Goal: Information Seeking & Learning: Learn about a topic

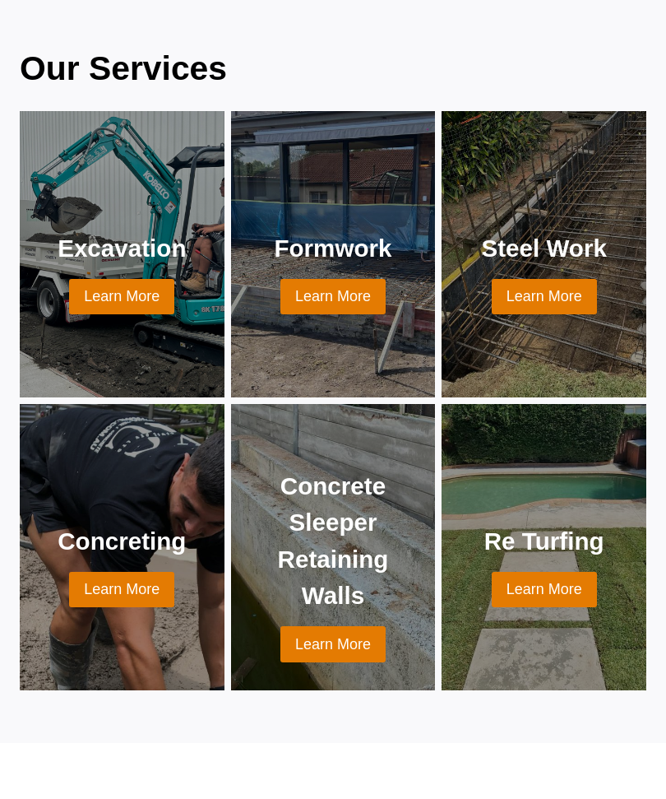
scroll to position [1405, 0]
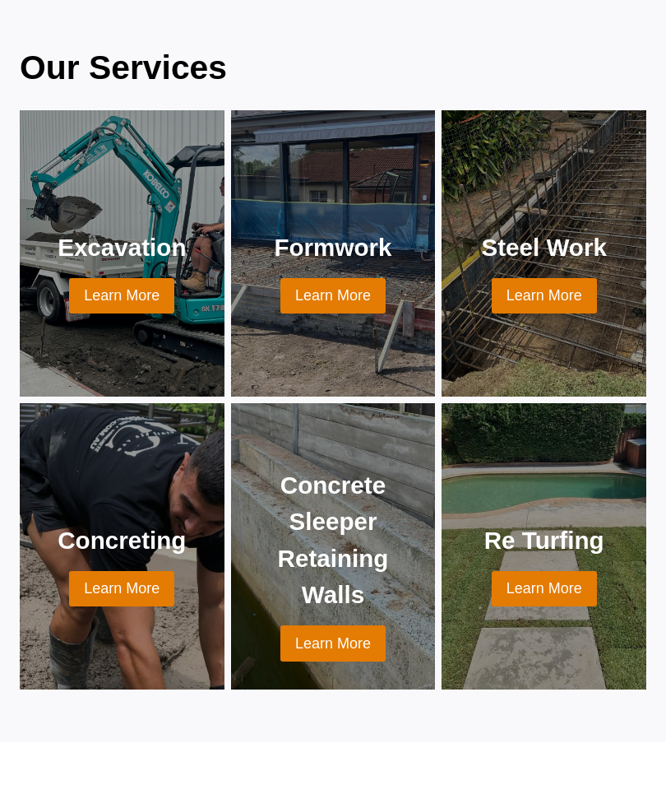
click at [104, 527] on link at bounding box center [121, 546] width 165 height 247
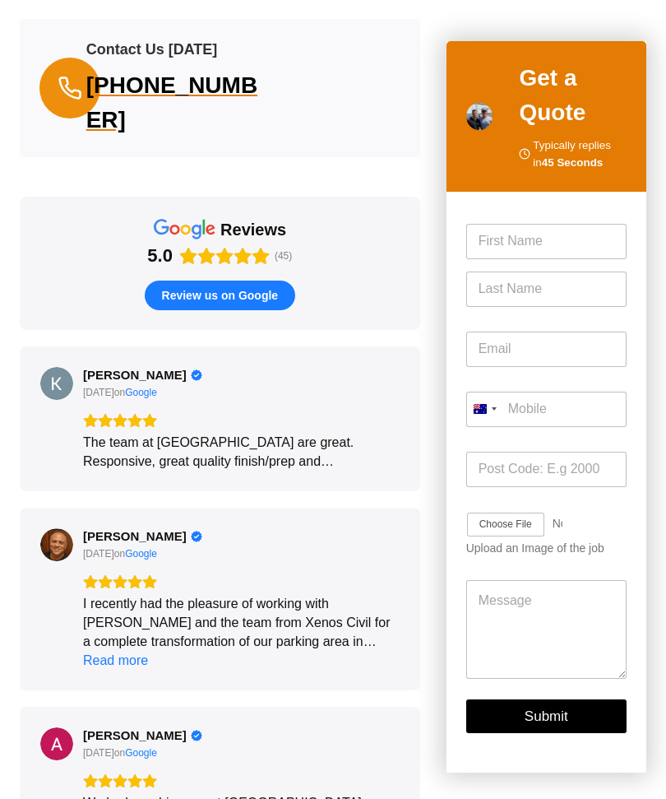
scroll to position [2285, 0]
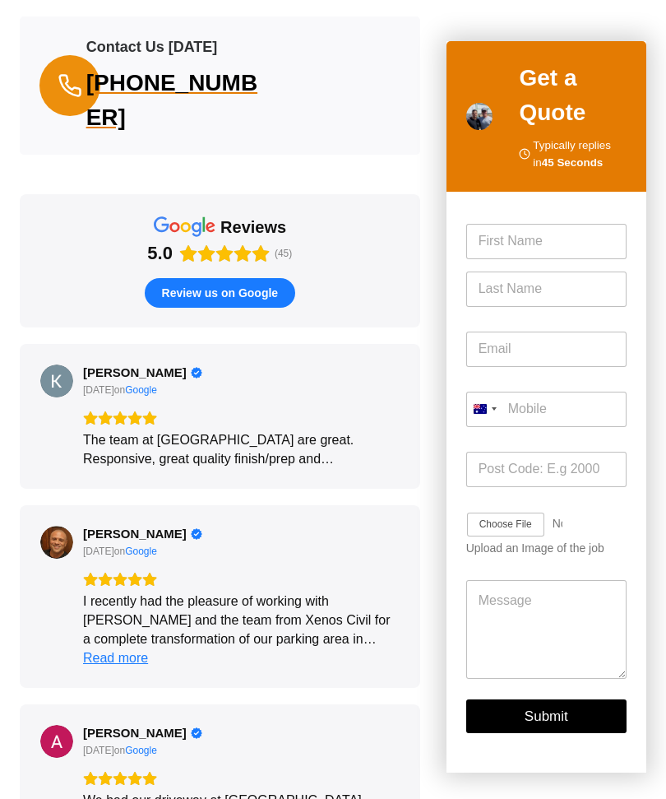
click at [109, 656] on div "Read more" at bounding box center [115, 657] width 65 height 19
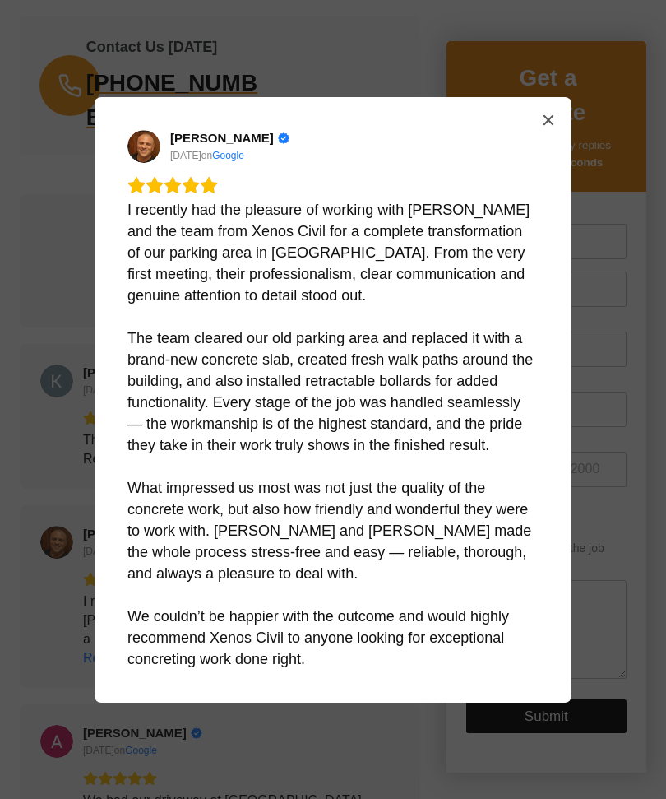
click at [541, 133] on button "Close" at bounding box center [548, 120] width 26 height 26
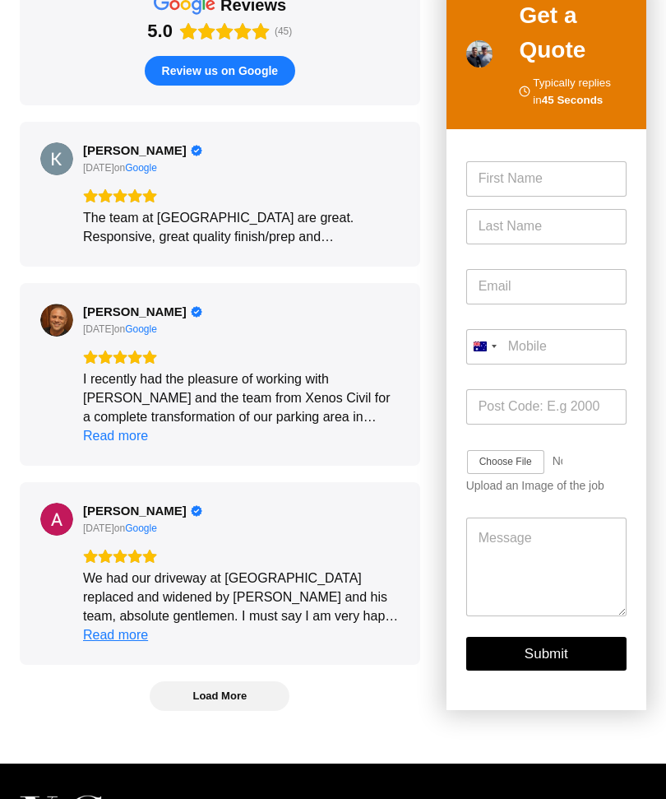
click at [122, 636] on div "Read more" at bounding box center [115, 635] width 65 height 19
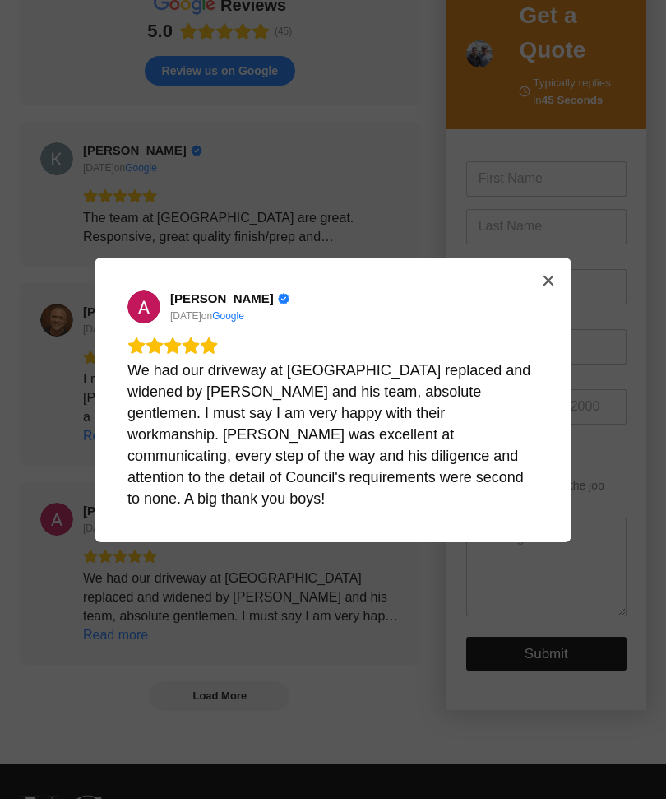
click at [545, 285] on icon "Close" at bounding box center [549, 280] width 10 height 10
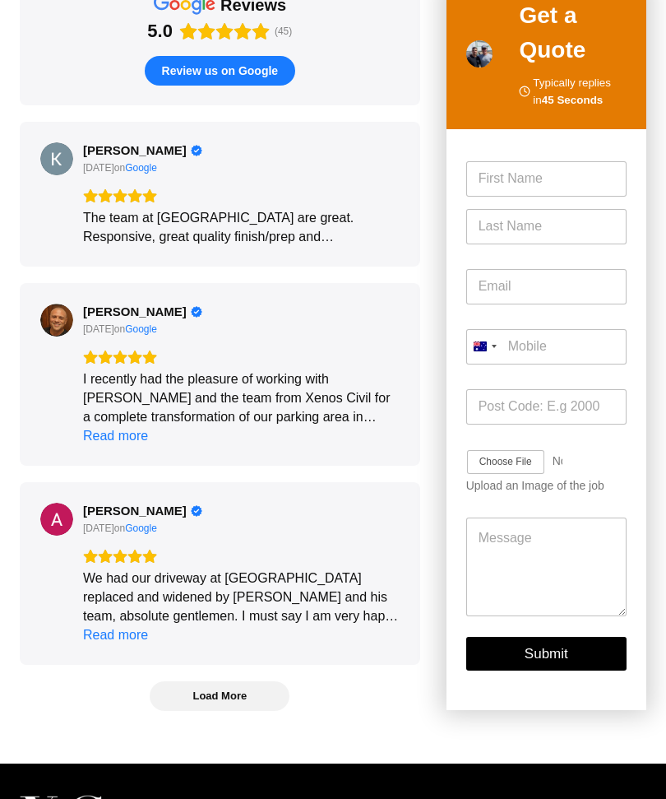
click at [201, 690] on span "Load More" at bounding box center [219, 695] width 54 height 14
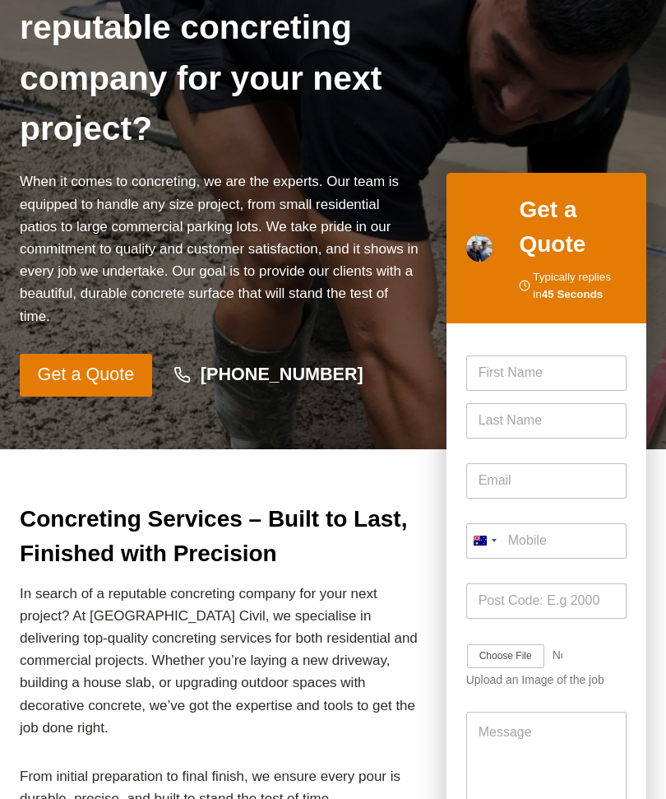
scroll to position [0, 0]
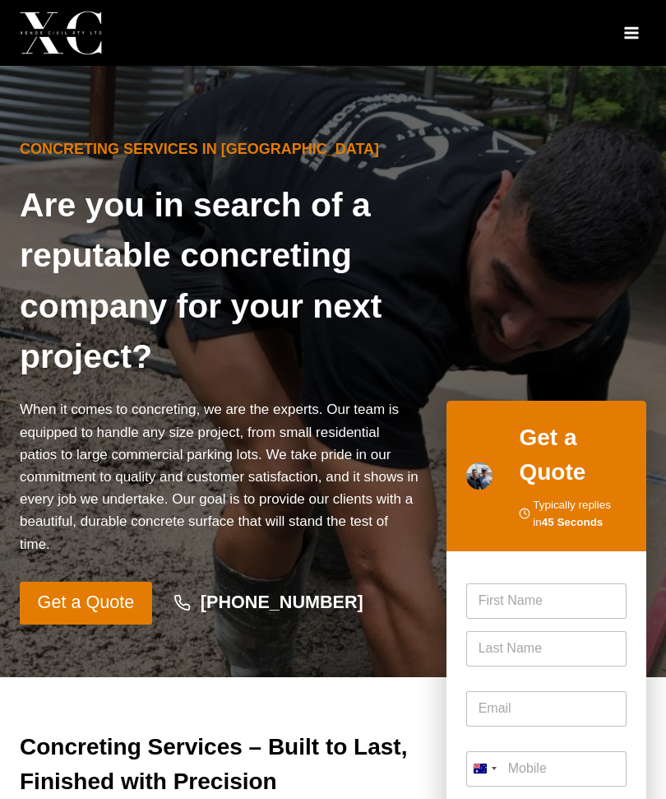
click at [628, 33] on icon "Open menu" at bounding box center [631, 33] width 14 height 12
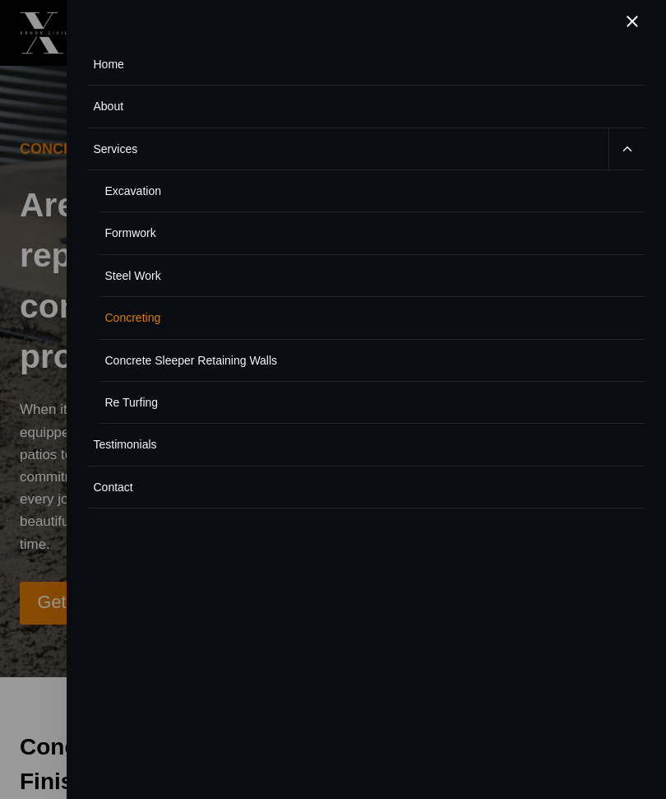
click at [123, 106] on link "About" at bounding box center [367, 107] width 558 height 42
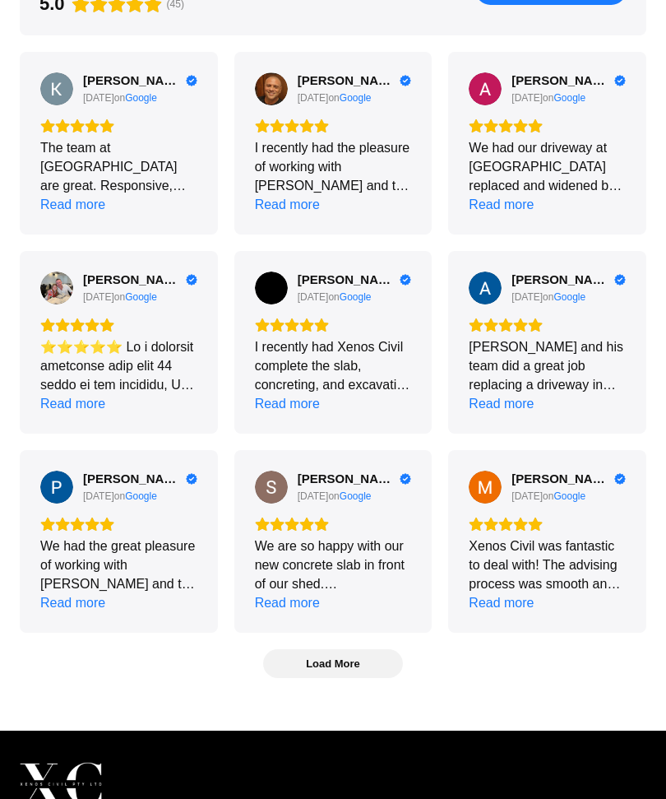
scroll to position [2317, 0]
click at [498, 606] on div "Read more" at bounding box center [501, 602] width 65 height 19
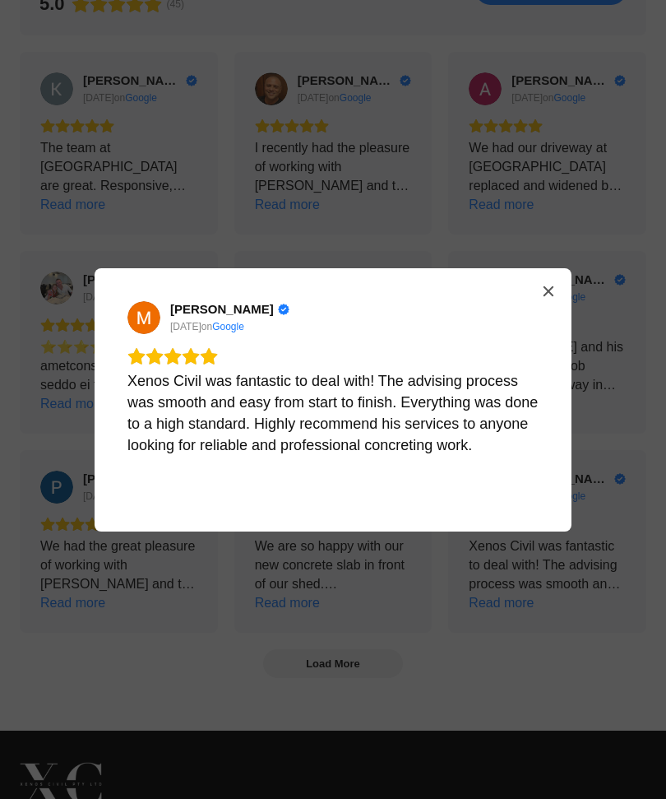
click at [540, 304] on button "Close" at bounding box center [548, 291] width 26 height 26
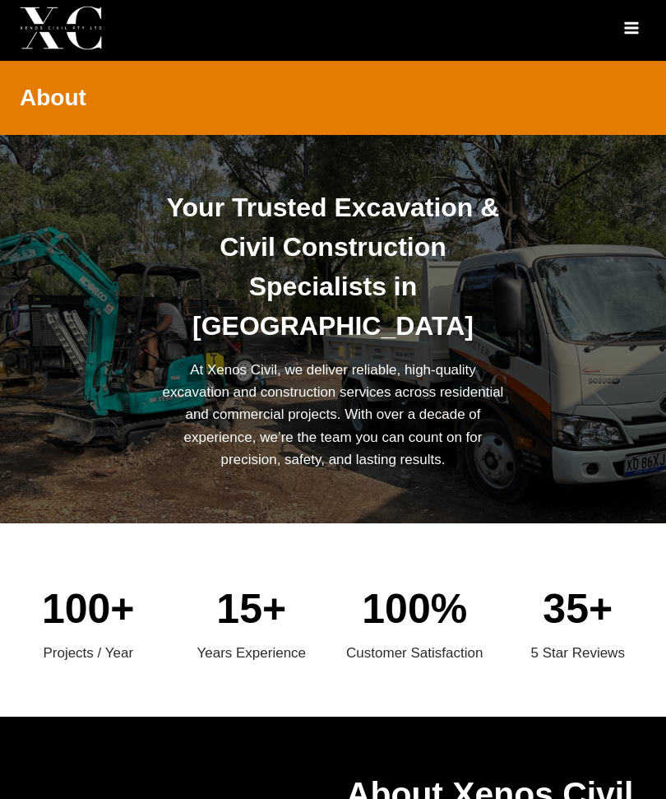
scroll to position [0, 0]
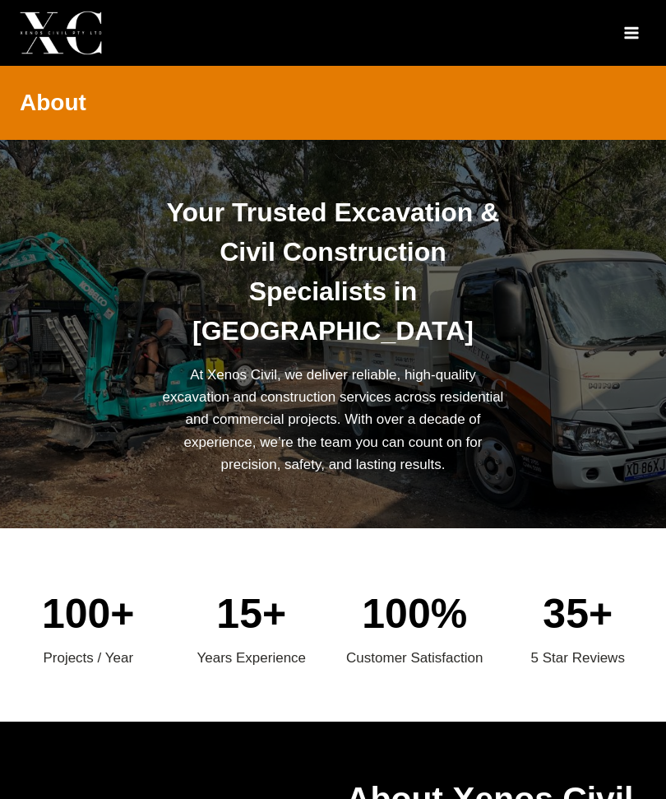
click at [631, 27] on icon "Open menu" at bounding box center [631, 33] width 14 height 12
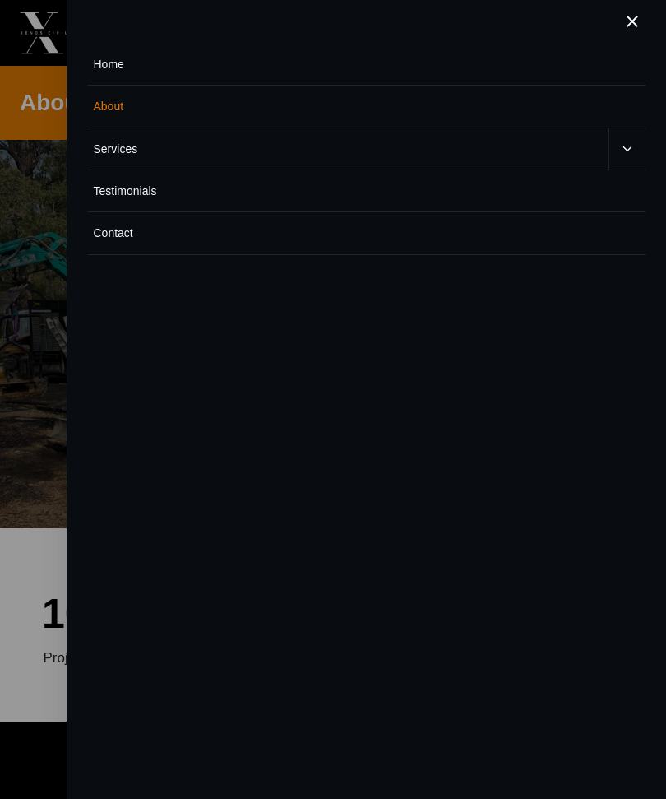
click at [105, 234] on link "Contact" at bounding box center [367, 233] width 558 height 42
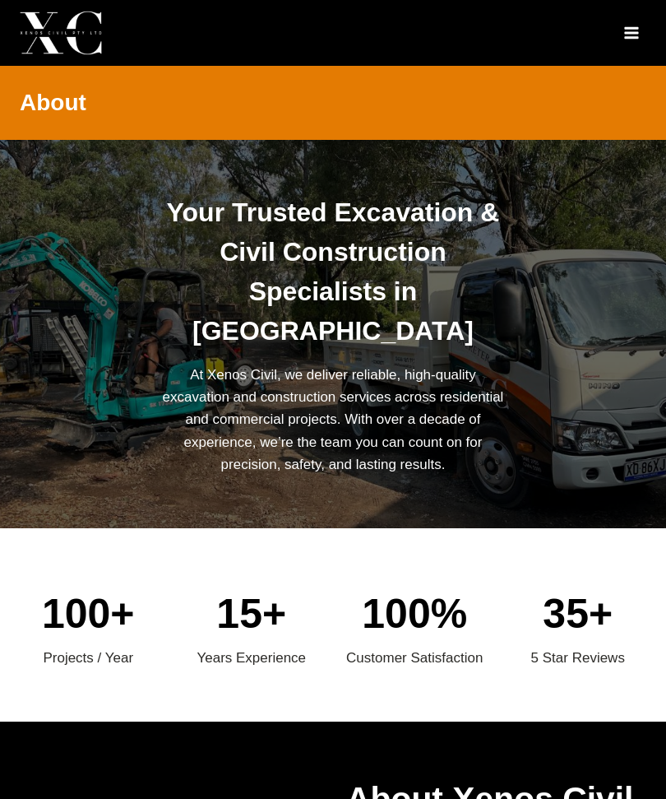
click at [635, 25] on icon "Toggle Menu" at bounding box center [631, 33] width 16 height 16
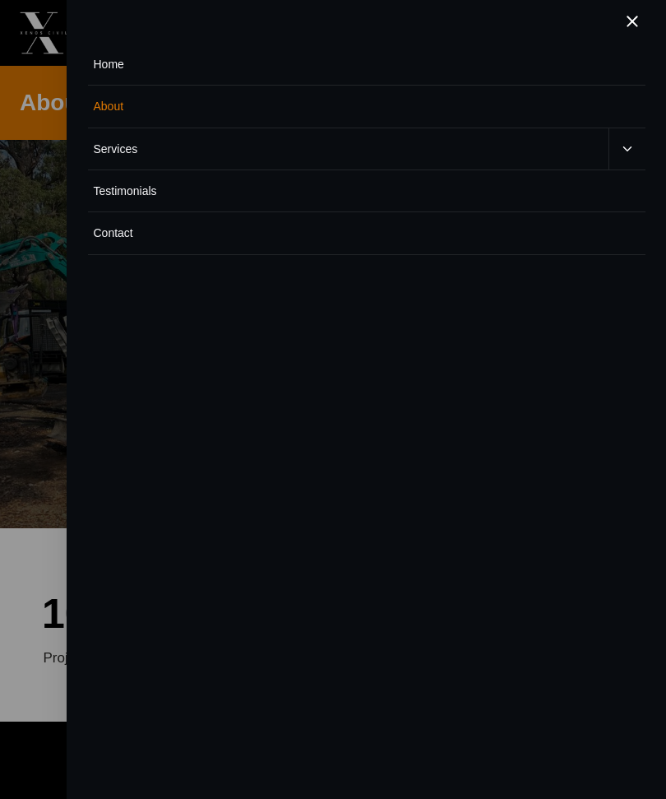
click at [115, 163] on link "Services" at bounding box center [348, 148] width 521 height 41
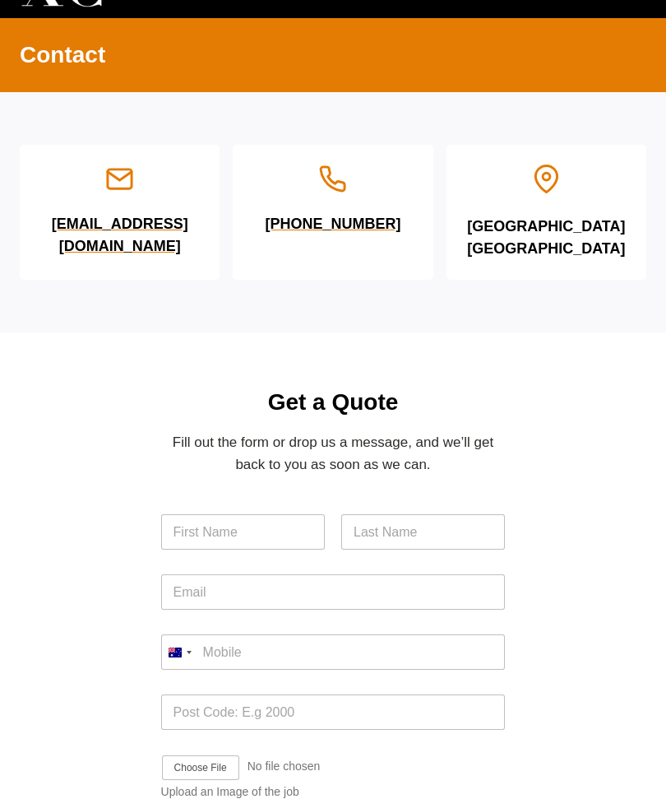
scroll to position [30, 0]
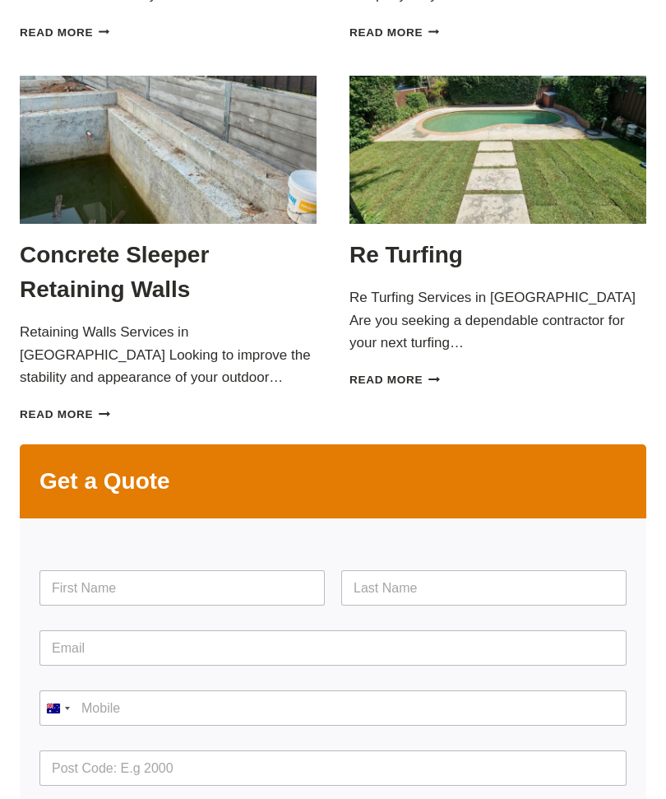
scroll to position [1127, 0]
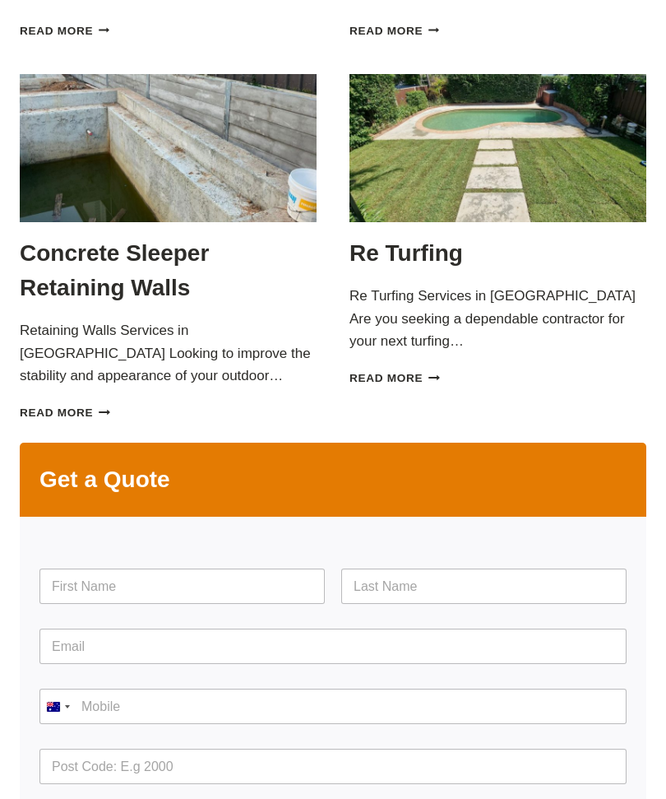
click at [383, 373] on link "Read More Re Turfing Continue" at bounding box center [395, 379] width 90 height 12
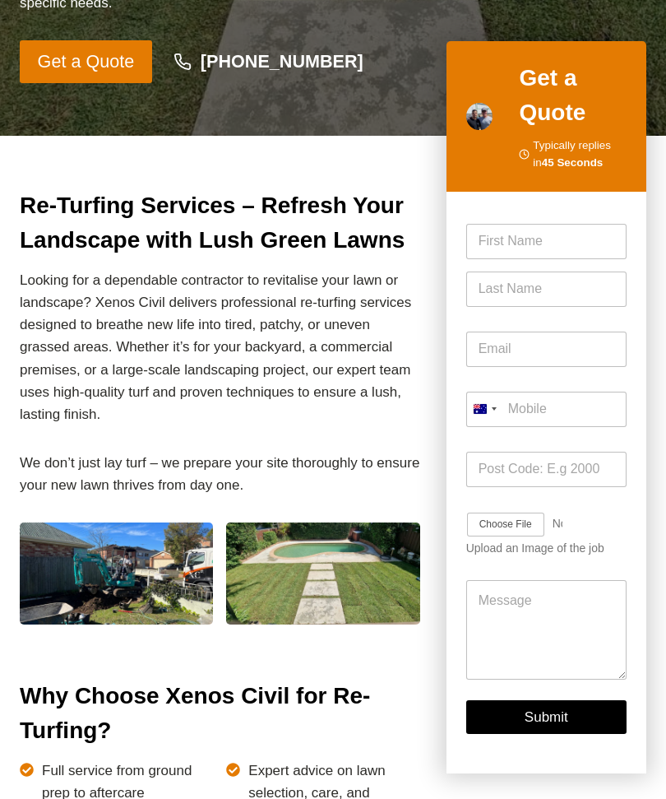
scroll to position [571, 0]
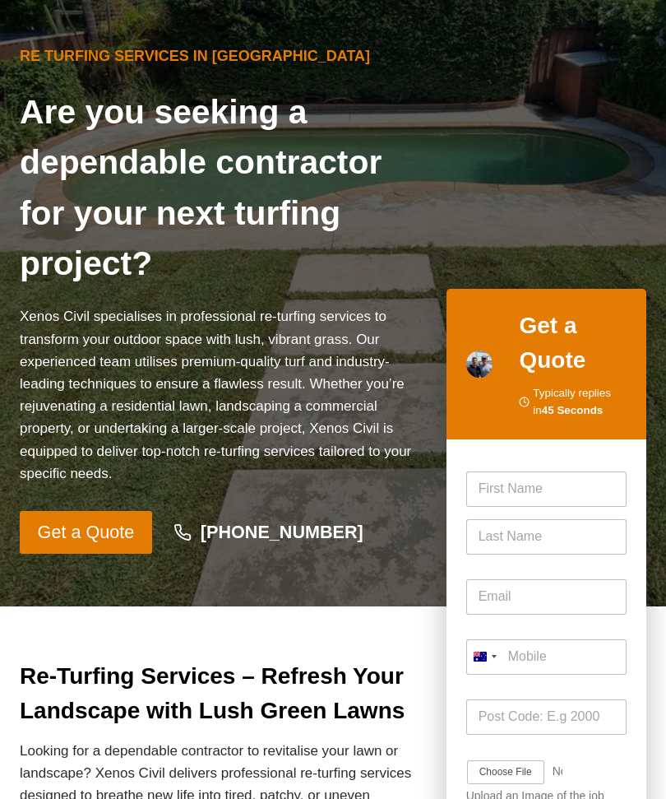
scroll to position [0, 0]
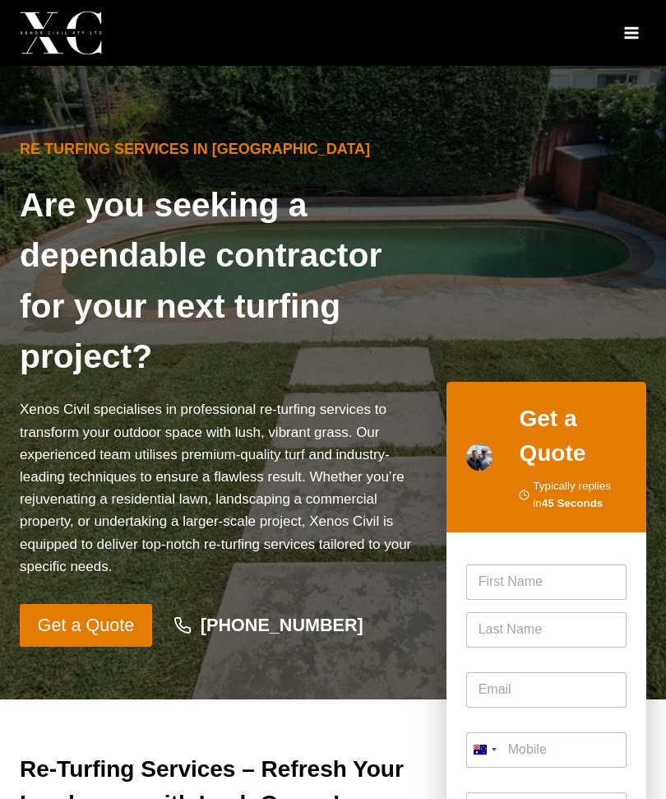
click at [623, 21] on button "Toggle Menu" at bounding box center [631, 32] width 30 height 25
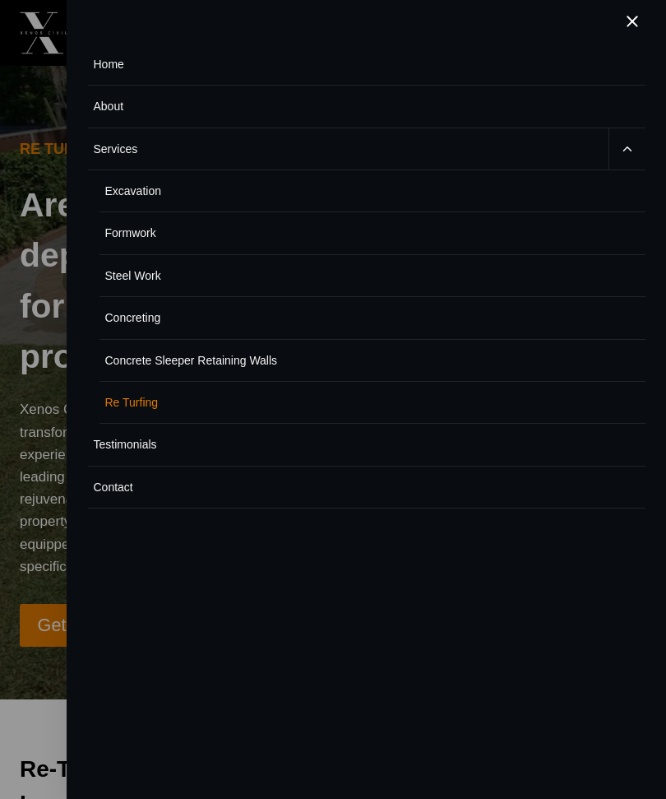
click at [118, 313] on link "Concreting" at bounding box center [373, 318] width 546 height 42
